Goal: Information Seeking & Learning: Learn about a topic

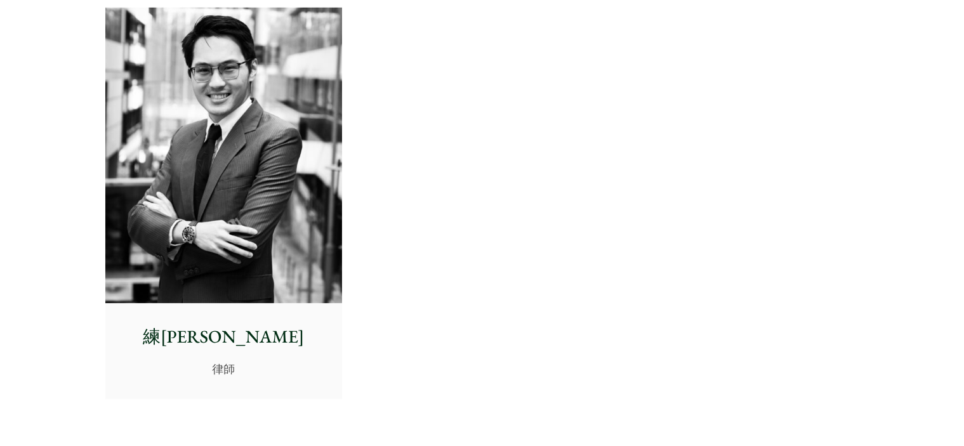
scroll to position [5471, 0]
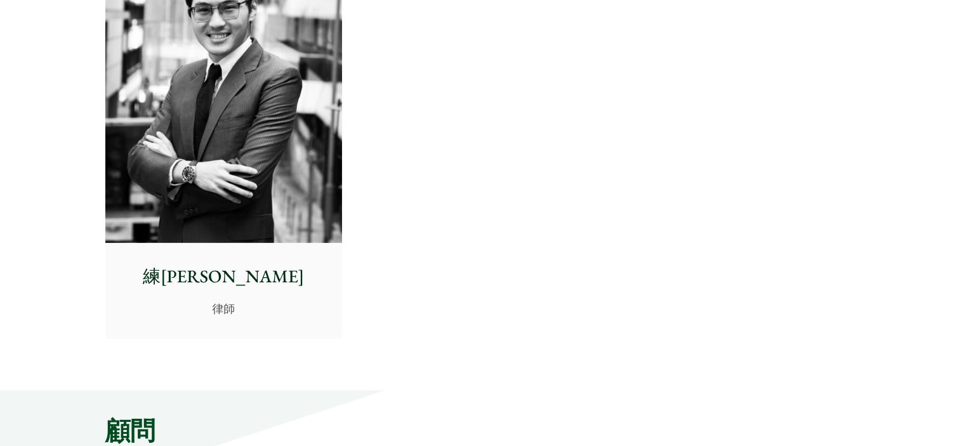
click at [223, 129] on img at bounding box center [223, 95] width 237 height 296
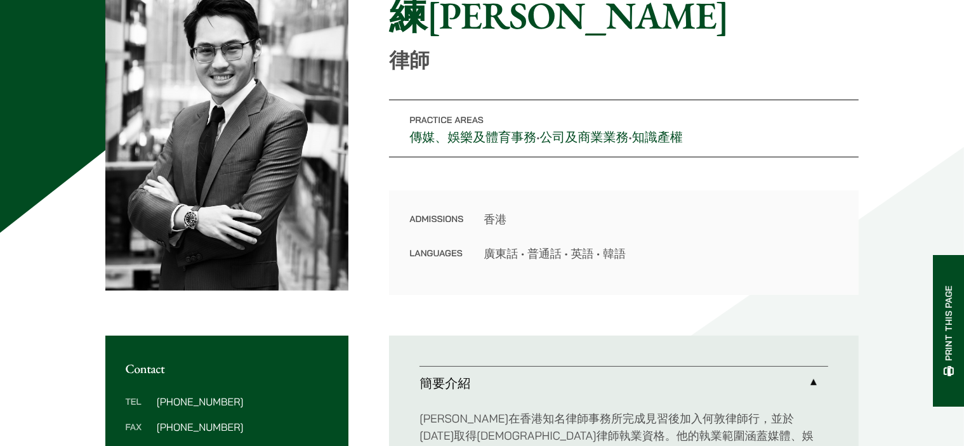
scroll to position [63, 0]
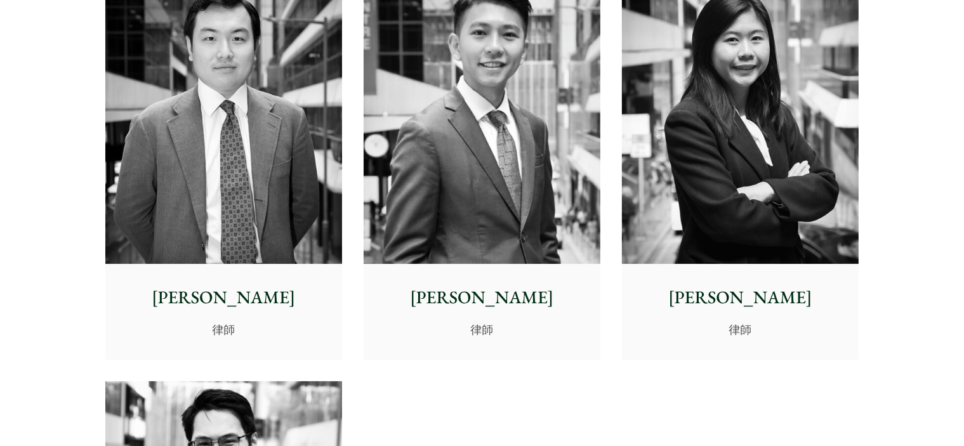
scroll to position [4963, 0]
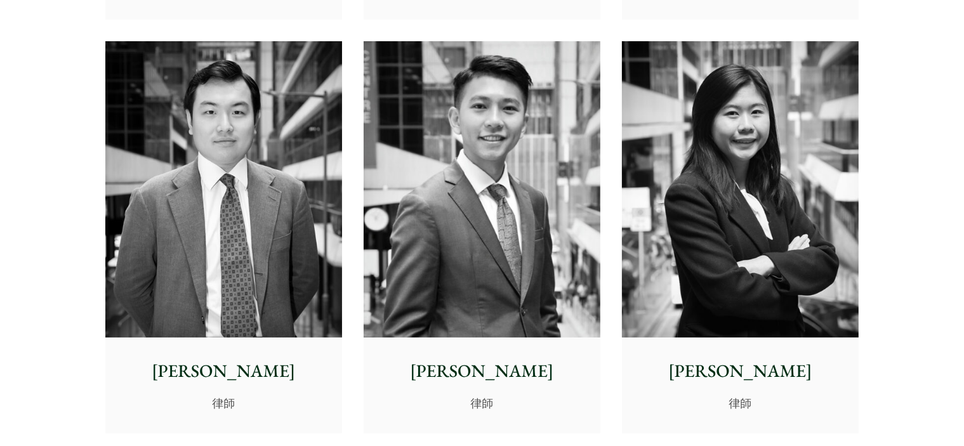
click at [757, 203] on img at bounding box center [740, 189] width 237 height 296
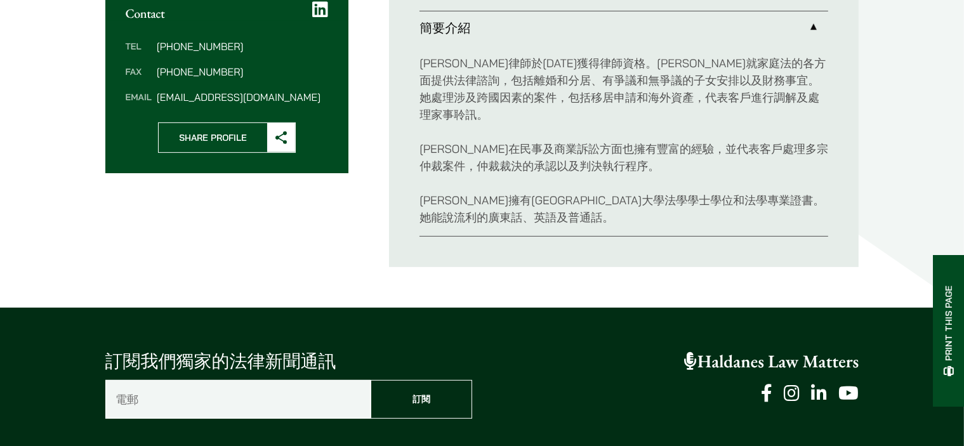
scroll to position [508, 0]
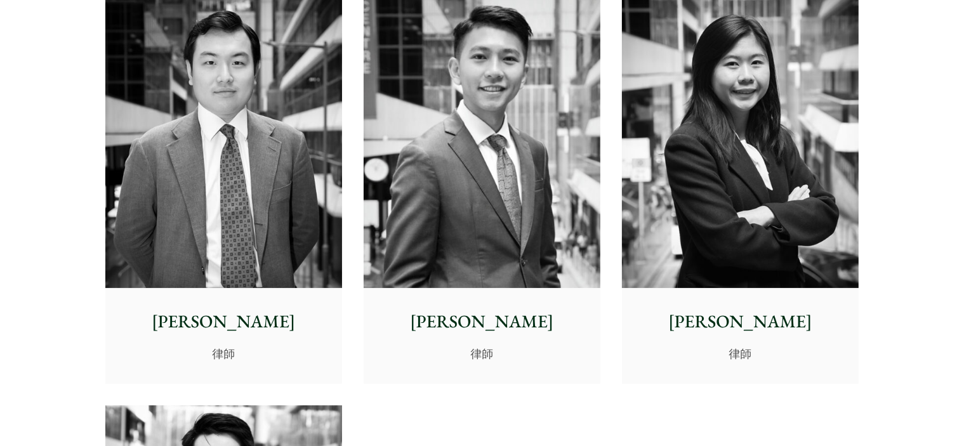
scroll to position [4963, 0]
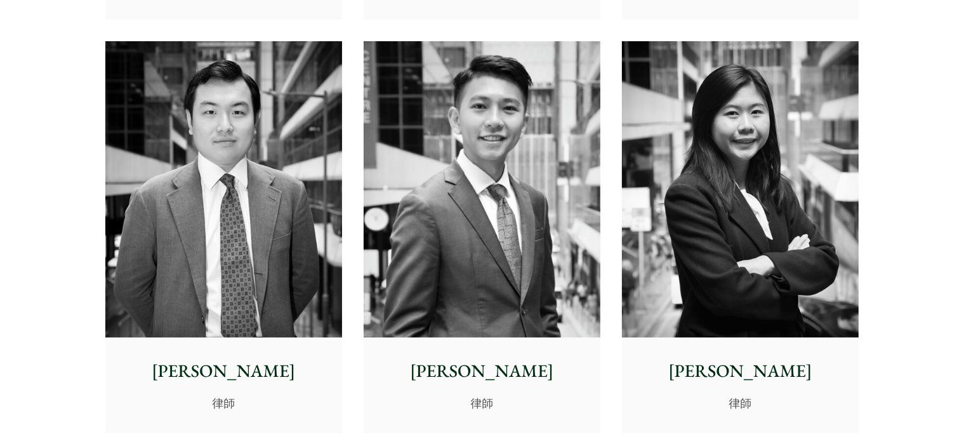
click at [445, 208] on img at bounding box center [482, 189] width 237 height 296
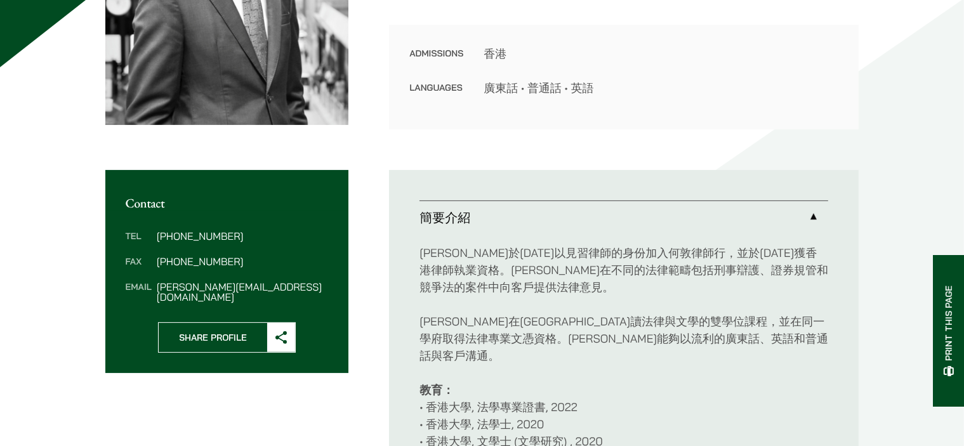
scroll to position [444, 0]
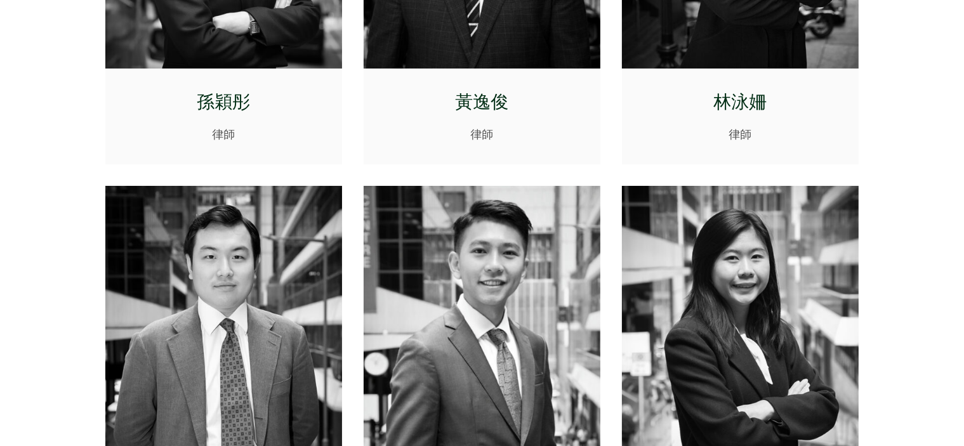
scroll to position [4900, 0]
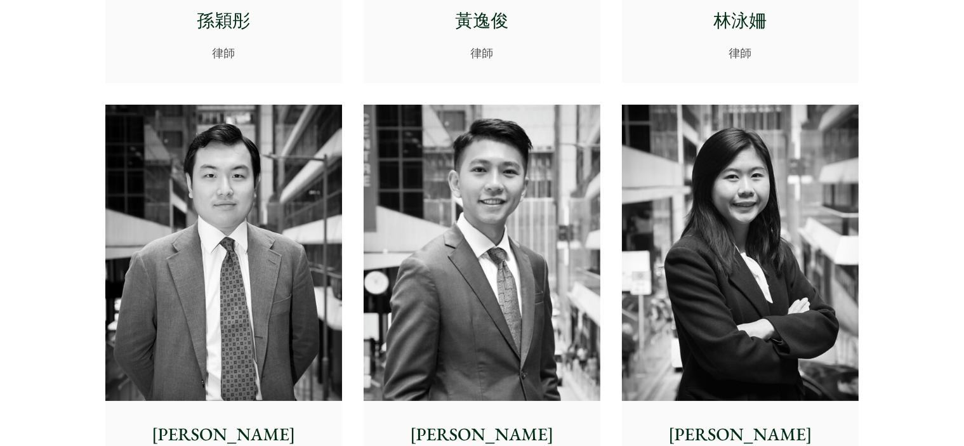
click at [140, 202] on img at bounding box center [223, 253] width 237 height 296
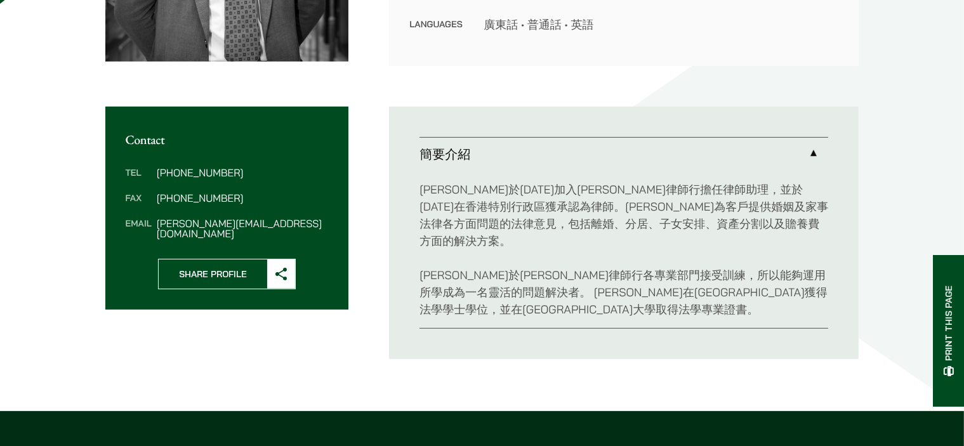
scroll to position [444, 0]
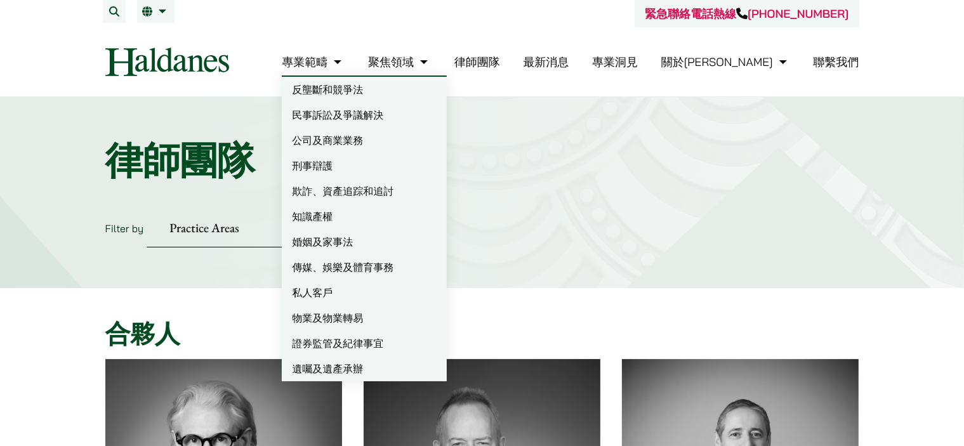
click at [389, 162] on link "刑事辯護" at bounding box center [364, 165] width 165 height 25
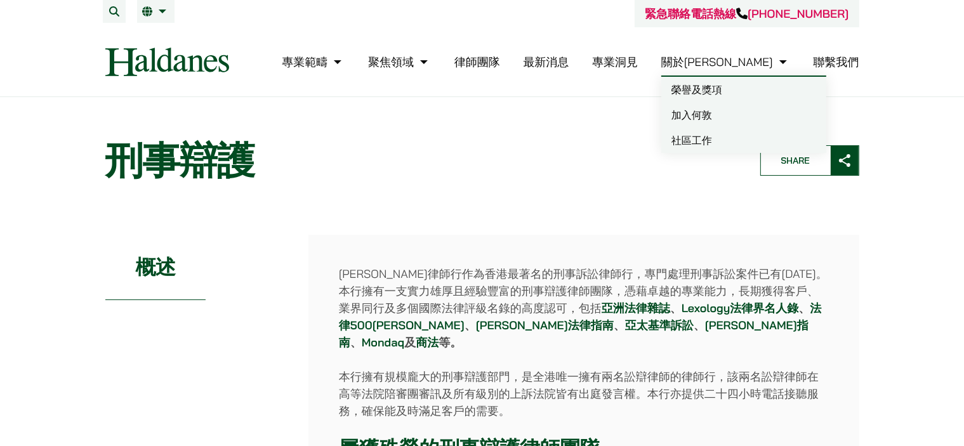
click at [764, 110] on link "加入何敦" at bounding box center [744, 114] width 165 height 25
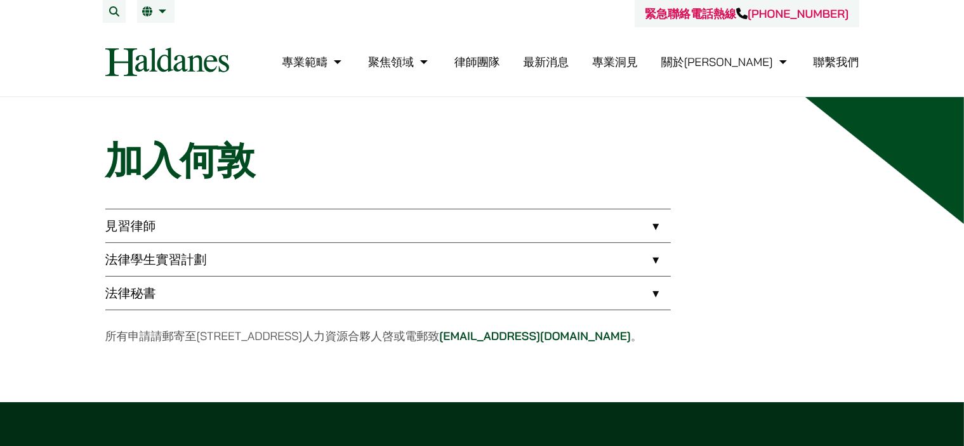
click at [646, 289] on link "法律秘書" at bounding box center [388, 293] width 566 height 33
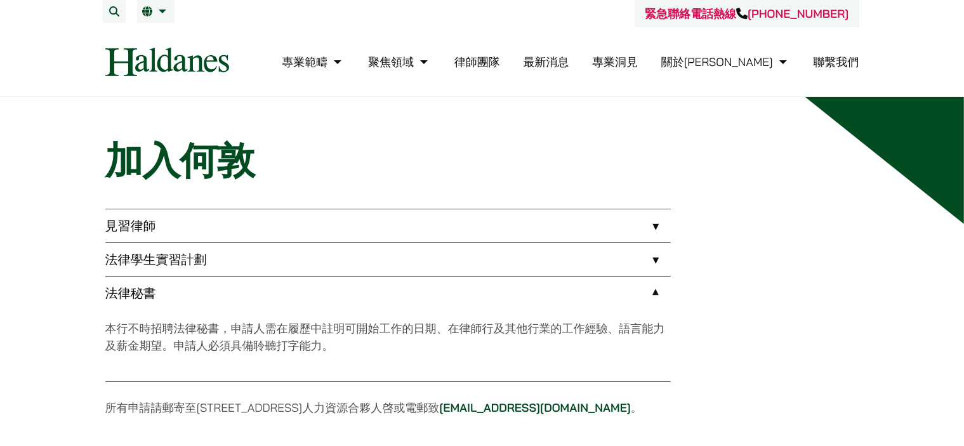
click at [652, 217] on link "見習律師" at bounding box center [388, 226] width 566 height 33
